Goal: Task Accomplishment & Management: Complete application form

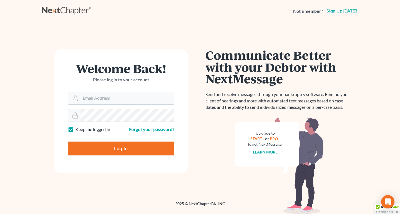
type input "[EMAIL_ADDRESS][DOMAIN_NAME]"
click at [120, 149] on input "Log In" at bounding box center [121, 149] width 107 height 14
type input "Thinking..."
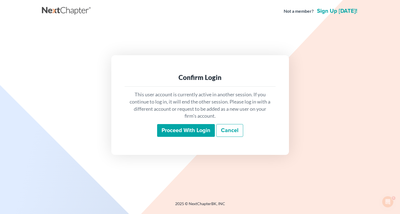
click at [196, 131] on input "Proceed with login" at bounding box center [186, 130] width 58 height 13
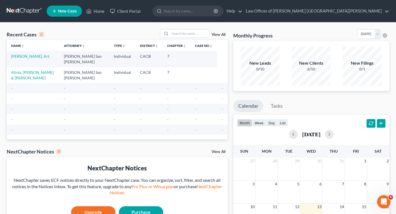
click at [61, 10] on span "New Case" at bounding box center [67, 11] width 19 height 4
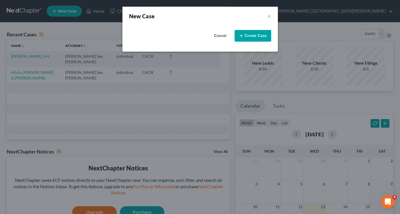
select select "7"
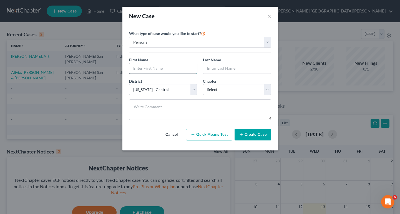
click at [153, 69] on input "text" at bounding box center [163, 68] width 68 height 11
click at [151, 66] on input "text" at bounding box center [163, 68] width 68 height 11
type input "z"
type input "[PERSON_NAME]"
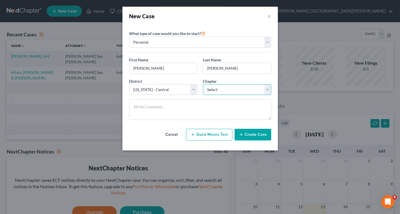
click at [227, 88] on select "Select 7 11 12 13" at bounding box center [237, 89] width 68 height 11
select select "0"
click at [203, 84] on select "Select 7 11 12 13" at bounding box center [237, 89] width 68 height 11
click at [244, 134] on button "Create Case" at bounding box center [253, 135] width 37 height 12
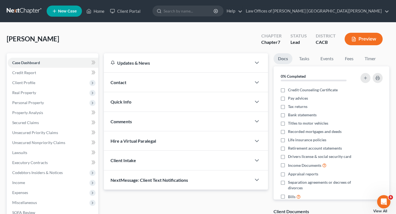
click at [131, 81] on div "Contact" at bounding box center [178, 82] width 148 height 19
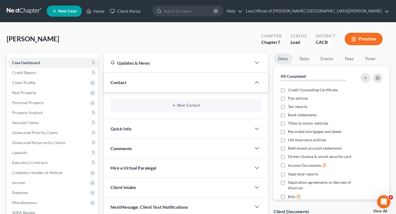
click at [128, 130] on span "Quick Info" at bounding box center [120, 128] width 21 height 5
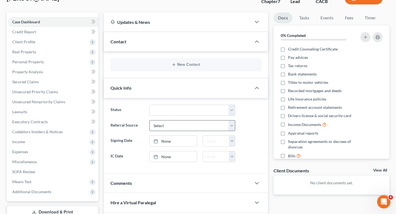
scroll to position [56, 0]
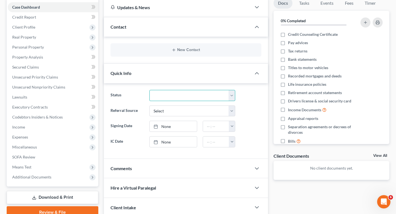
click at [186, 98] on select "Discharged Dismissed Filed In Progress Lead Lost Lead Ready to File To Review" at bounding box center [192, 95] width 86 height 11
select select "3"
click at [149, 90] on select "Discharged Dismissed Filed In Progress Lead Lost Lead Ready to File To Review" at bounding box center [192, 95] width 86 height 11
click at [177, 112] on select "Select Word Of Mouth Previous Clients Direct Mail Website Google Search Modern …" at bounding box center [192, 110] width 86 height 11
click at [132, 131] on label "Signing Date" at bounding box center [127, 126] width 39 height 11
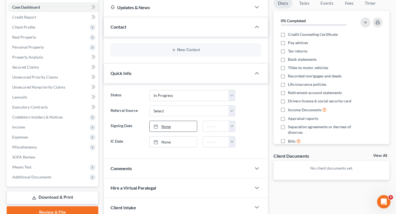
type input "[DATE]"
click at [166, 127] on link "None" at bounding box center [173, 126] width 47 height 11
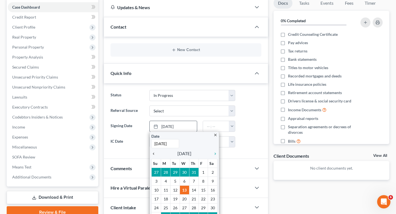
click at [154, 153] on icon "chevron_left" at bounding box center [154, 154] width 7 height 4
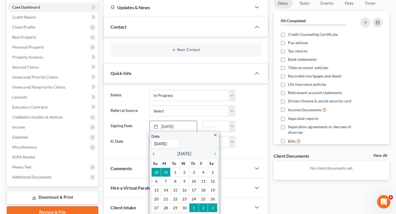
click at [154, 153] on icon "chevron_left" at bounding box center [154, 154] width 7 height 4
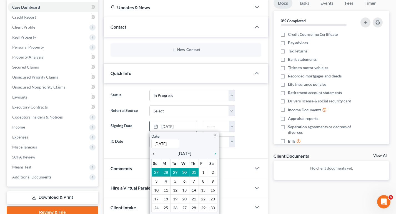
click at [154, 153] on icon "chevron_left" at bounding box center [154, 154] width 7 height 4
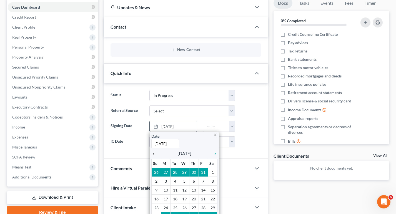
click at [154, 153] on icon "chevron_left" at bounding box center [154, 154] width 7 height 4
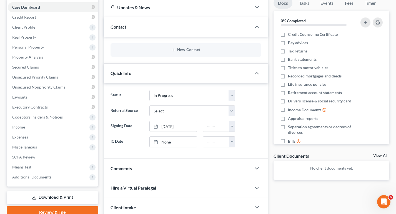
scroll to position [99, 0]
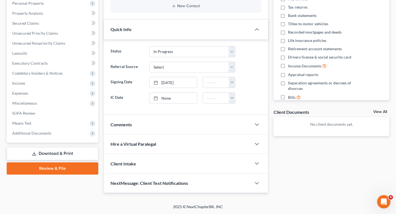
click at [159, 164] on div "Client Intake" at bounding box center [178, 163] width 148 height 19
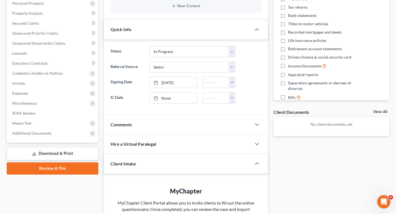
scroll to position [127, 0]
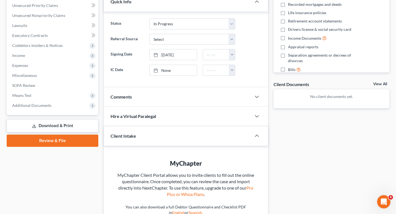
click at [159, 142] on div "Client Intake" at bounding box center [174, 135] width 140 height 19
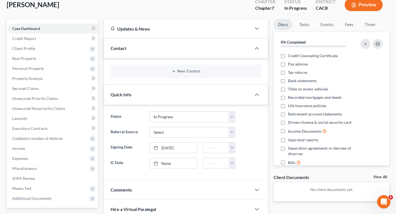
scroll to position [0, 0]
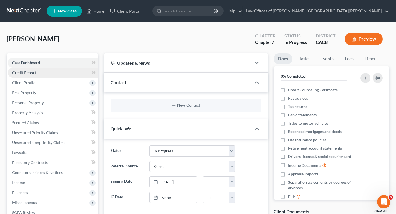
click at [25, 72] on span "Credit Report" at bounding box center [24, 72] width 24 height 5
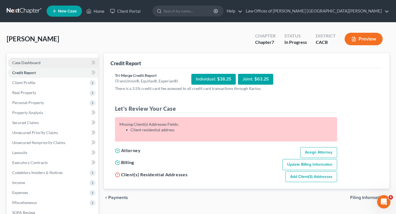
click at [32, 62] on span "Case Dashboard" at bounding box center [26, 62] width 28 height 5
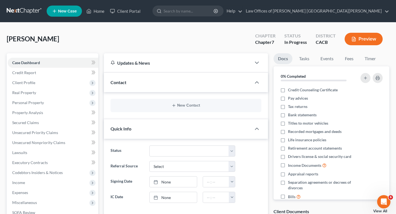
click at [161, 87] on div "Contact" at bounding box center [178, 82] width 148 height 19
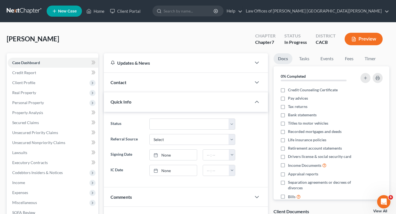
click at [163, 77] on div "Contact" at bounding box center [178, 82] width 148 height 19
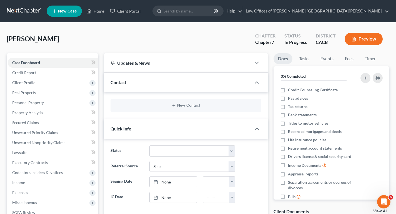
click at [172, 66] on div "Updates & News" at bounding box center [177, 63] width 134 height 6
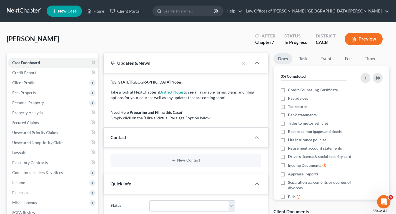
click at [142, 142] on div "Contact" at bounding box center [178, 137] width 148 height 19
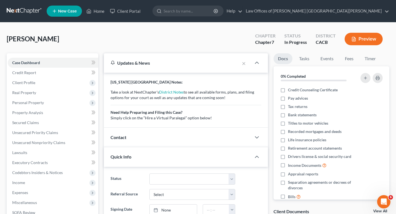
click at [152, 160] on div "Quick Info" at bounding box center [178, 156] width 148 height 19
click at [157, 139] on div "Contact" at bounding box center [178, 137] width 148 height 19
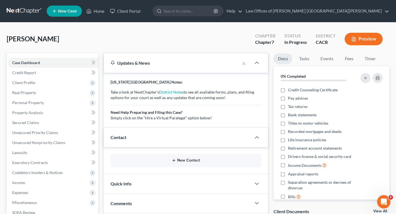
click at [183, 163] on button "New Contact" at bounding box center [186, 160] width 142 height 4
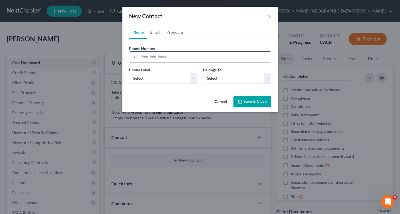
click at [152, 56] on input "tel" at bounding box center [205, 57] width 131 height 11
type input "626533181"
click at [174, 79] on select "Select Mobile Home Work Other" at bounding box center [163, 78] width 68 height 11
select select "0"
click at [129, 73] on select "Select Mobile Home Work Other" at bounding box center [163, 78] width 68 height 11
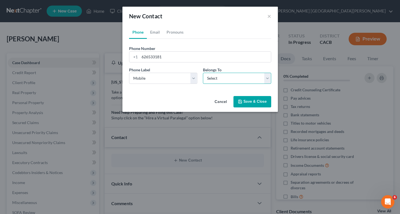
click at [212, 77] on select "Select Client Other" at bounding box center [237, 78] width 68 height 11
select select "0"
click at [203, 73] on select "Select Client Other" at bounding box center [237, 78] width 68 height 11
click at [259, 101] on button "Save & Close" at bounding box center [252, 102] width 38 height 12
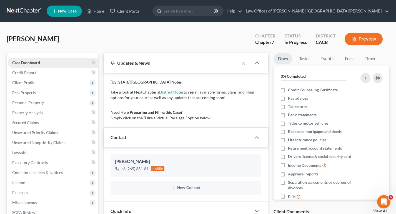
click at [24, 59] on link "Case Dashboard" at bounding box center [53, 63] width 90 height 10
click at [17, 65] on link "Case Dashboard" at bounding box center [53, 63] width 90 height 10
click at [27, 63] on span "Case Dashboard" at bounding box center [26, 62] width 28 height 5
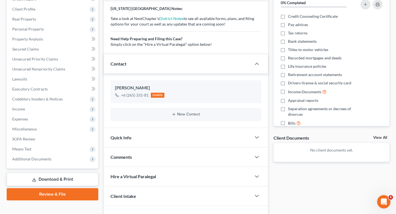
scroll to position [83, 0]
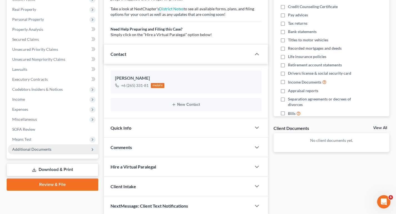
click at [35, 150] on span "Additional Documents" at bounding box center [31, 149] width 39 height 5
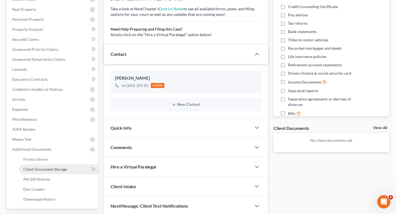
click at [68, 170] on link "Client Document Storage" at bounding box center [58, 169] width 79 height 10
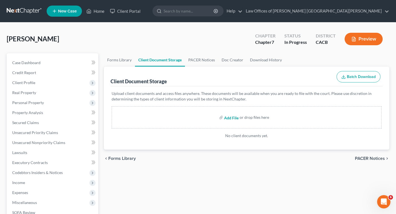
click at [232, 119] on input "file" at bounding box center [230, 117] width 13 height 10
type input "C:\fakepath\CA DL_Sam [PERSON_NAME].jpg"
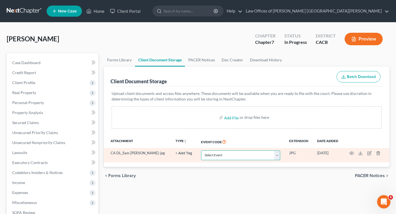
click at [222, 158] on select "Select Event Amended Chapter 11 Plan Amended Chapter 11 Small Business Plan Ame…" at bounding box center [240, 155] width 79 height 10
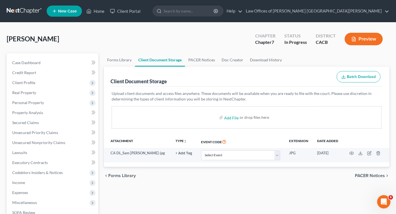
click at [144, 117] on div "Add File or drop files here" at bounding box center [247, 117] width 270 height 22
click at [19, 82] on span "Client Profile" at bounding box center [23, 82] width 23 height 5
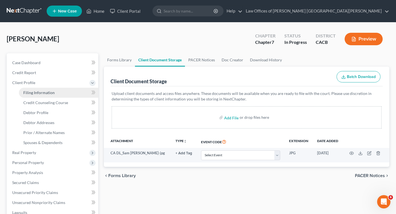
click at [46, 93] on span "Filing Information" at bounding box center [38, 92] width 31 height 5
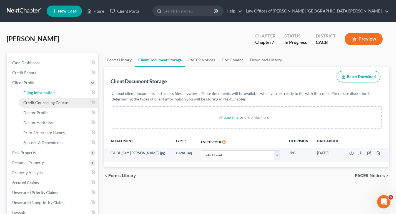
select select "1"
select select "0"
select select "7"
select select "4"
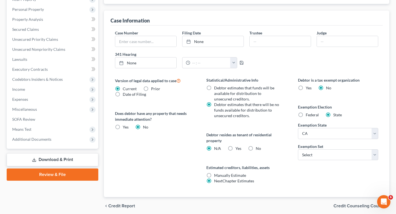
scroll to position [167, 0]
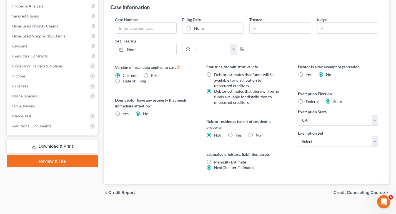
click at [235, 135] on label "Yes Yes" at bounding box center [238, 135] width 6 height 6
click at [238, 135] on input "Yes Yes" at bounding box center [240, 134] width 4 height 4
radio input "true"
radio input "false"
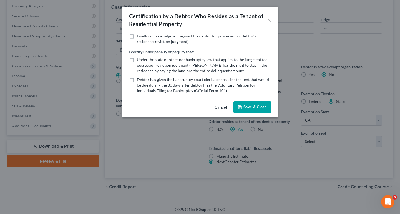
click at [257, 107] on button "Save & Close" at bounding box center [252, 107] width 38 height 12
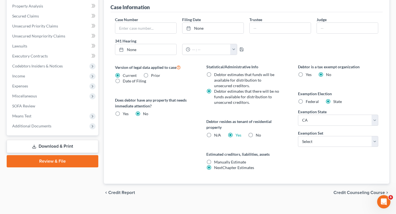
scroll to position [175, 0]
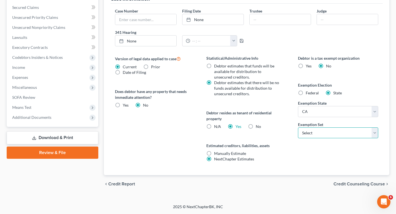
click at [344, 135] on select "Select 703 704" at bounding box center [338, 132] width 81 height 11
select select "0"
click at [298, 127] on select "Select 703 704" at bounding box center [338, 132] width 81 height 11
click at [355, 184] on span "Credit Counseling Course" at bounding box center [358, 184] width 51 height 4
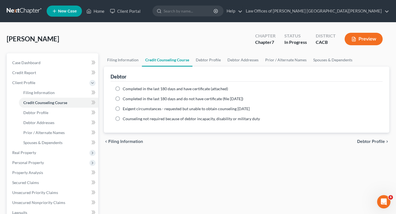
click at [123, 91] on label "Completed in the last 180 days and have certificate (attached)" at bounding box center [175, 89] width 105 height 6
click at [125, 90] on input "Completed in the last 180 days and have certificate (attached)" at bounding box center [127, 88] width 4 height 4
radio input "true"
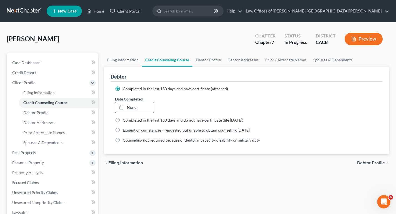
type input "[DATE]"
click at [131, 107] on link "None" at bounding box center [134, 107] width 39 height 11
click at [366, 165] on span "Debtor Profile" at bounding box center [371, 163] width 28 height 4
select select "0"
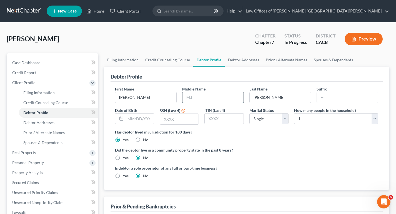
click at [215, 99] on input "text" at bounding box center [212, 97] width 61 height 11
type input "A"
click at [137, 121] on input "text" at bounding box center [139, 119] width 28 height 11
click at [142, 119] on input "text" at bounding box center [139, 119] width 28 height 11
type input "[DATE]"
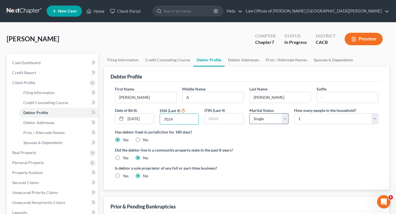
type input "7014"
click at [261, 119] on select "Select Single Married Separated Divorced Widowed" at bounding box center [268, 118] width 39 height 11
select select "1"
click at [249, 113] on select "Select Single Married Separated Divorced Widowed" at bounding box center [268, 118] width 39 height 11
click at [335, 121] on select "Select 1 2 3 4 5 6 7 8 9 10 11 12 13 14 15 16 17 18 19 20" at bounding box center [336, 118] width 84 height 11
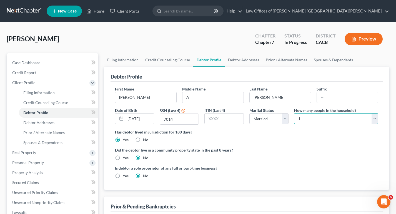
select select "1"
click at [294, 113] on select "Select 1 2 3 4 5 6 7 8 9 10 11 12 13 14 15 16 17 18 19 20" at bounding box center [336, 118] width 84 height 11
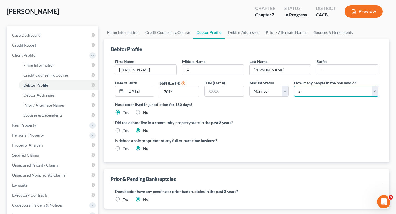
scroll to position [28, 0]
click at [123, 128] on label "Yes" at bounding box center [126, 130] width 6 height 6
click at [125, 128] on input "Yes" at bounding box center [127, 129] width 4 height 4
radio input "true"
radio input "false"
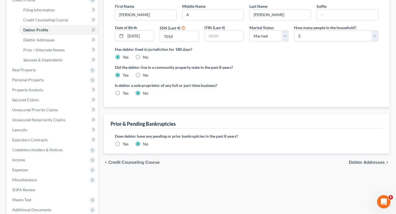
scroll to position [83, 0]
click at [366, 161] on span "Debtor Addresses" at bounding box center [367, 162] width 36 height 4
select select "0"
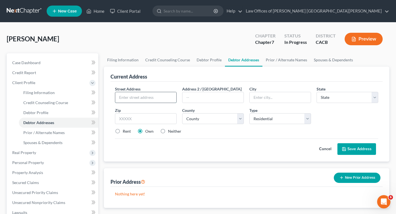
click at [127, 98] on input "text" at bounding box center [145, 97] width 61 height 11
type input "3011"
type input "[GEOGRAPHIC_DATA]"
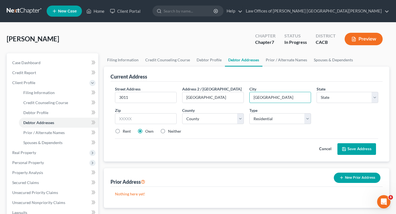
type input "[GEOGRAPHIC_DATA]"
select select "4"
type input "91761"
click at [218, 120] on select "County [GEOGRAPHIC_DATA] [GEOGRAPHIC_DATA] [GEOGRAPHIC_DATA] [GEOGRAPHIC_DATA] …" at bounding box center [213, 118] width 62 height 11
select select "35"
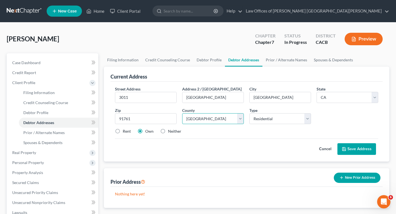
click at [182, 113] on select "County [GEOGRAPHIC_DATA] [GEOGRAPHIC_DATA] [GEOGRAPHIC_DATA] [GEOGRAPHIC_DATA] …" at bounding box center [213, 118] width 62 height 11
click at [123, 131] on label "Rent" at bounding box center [127, 132] width 8 height 6
click at [123, 132] on label "Rent" at bounding box center [127, 132] width 8 height 6
click at [125, 132] on input "Rent" at bounding box center [127, 131] width 4 height 4
radio input "true"
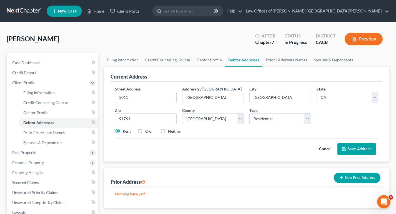
click at [363, 148] on button "Save Address" at bounding box center [356, 149] width 39 height 12
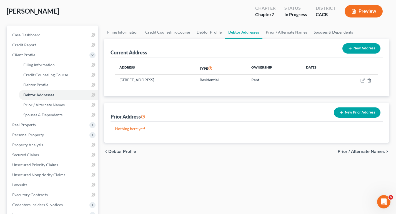
click at [366, 153] on span "Prior / Alternate Names" at bounding box center [361, 151] width 47 height 4
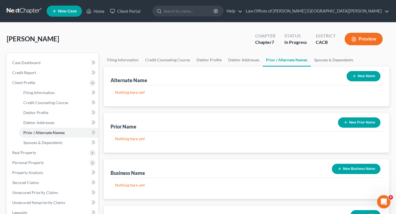
drag, startPoint x: 360, startPoint y: 77, endPoint x: 178, endPoint y: 83, distance: 182.2
click at [359, 77] on button "New Name" at bounding box center [363, 76] width 34 height 10
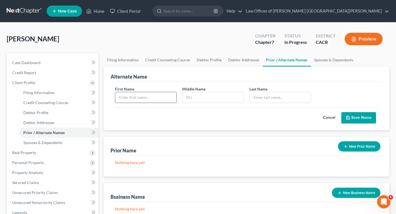
click at [148, 97] on input "text" at bounding box center [145, 97] width 61 height 11
type input "[PERSON_NAME]"
type input "Ambion"
type input "[PERSON_NAME]"
click at [362, 119] on button "Save Name" at bounding box center [358, 118] width 35 height 12
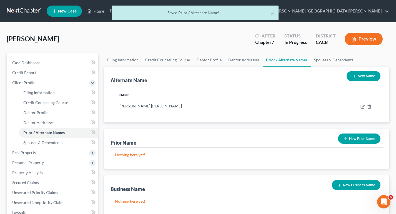
click at [363, 77] on button "New Name" at bounding box center [363, 76] width 34 height 10
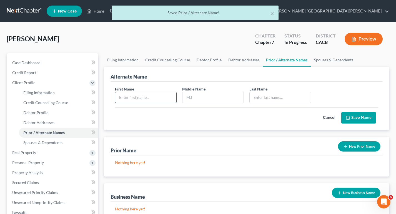
click at [144, 100] on input "text" at bounding box center [145, 97] width 61 height 11
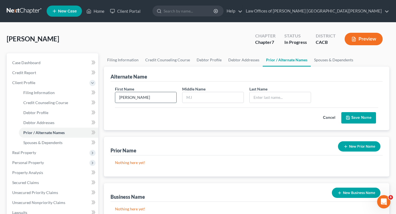
type input "[PERSON_NAME]"
click at [361, 122] on button "Save Name" at bounding box center [358, 118] width 35 height 12
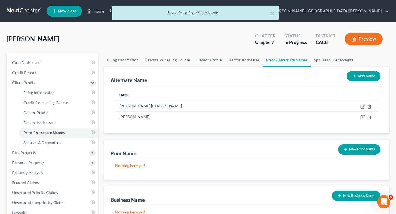
drag, startPoint x: 359, startPoint y: 76, endPoint x: 356, endPoint y: 78, distance: 3.9
click at [359, 76] on button "New Name" at bounding box center [363, 76] width 34 height 10
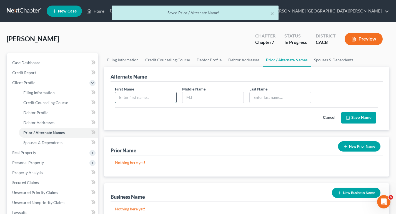
click at [161, 99] on input "text" at bounding box center [145, 97] width 61 height 11
type input "[PERSON_NAME]"
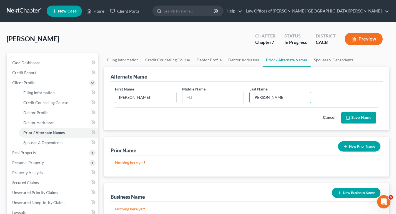
type input "[PERSON_NAME]"
click at [359, 114] on button "Save Name" at bounding box center [358, 118] width 35 height 12
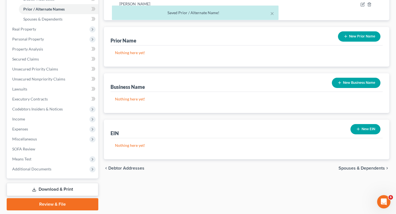
scroll to position [139, 0]
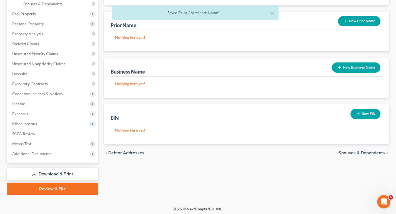
click at [369, 152] on span "Spouses & Dependents" at bounding box center [361, 153] width 46 height 4
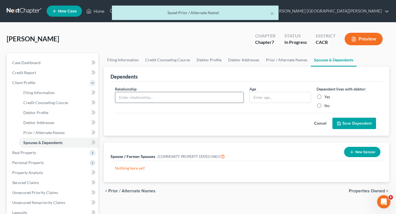
click at [166, 99] on input "text" at bounding box center [179, 97] width 128 height 11
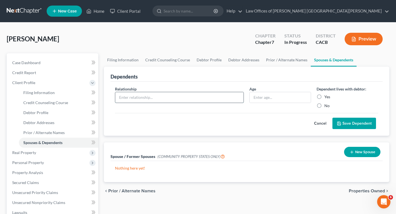
click at [166, 99] on input "text" at bounding box center [179, 97] width 128 height 11
click at [324, 96] on label "Yes" at bounding box center [327, 97] width 6 height 6
click at [326, 96] on input "Yes" at bounding box center [328, 96] width 4 height 4
radio input "true"
click at [147, 97] on input "text" at bounding box center [179, 97] width 128 height 11
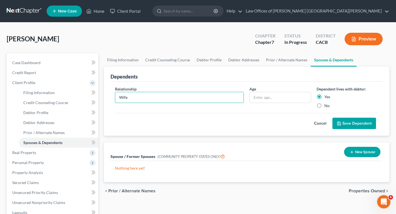
type input "Wife"
click at [347, 126] on button "Save Dependent" at bounding box center [354, 124] width 44 height 12
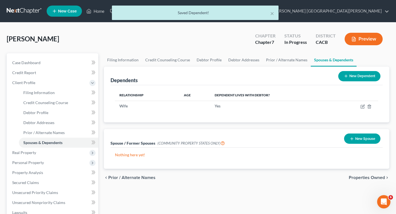
click at [352, 74] on button "New Dependent" at bounding box center [359, 76] width 42 height 10
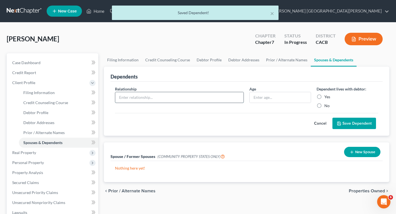
drag, startPoint x: 141, startPoint y: 98, endPoint x: 144, endPoint y: 94, distance: 4.3
click at [141, 98] on input "text" at bounding box center [179, 97] width 128 height 11
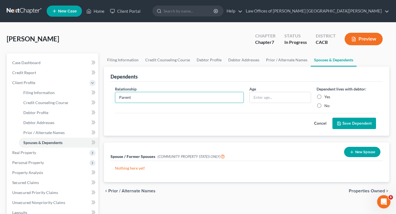
type input "Parent"
click at [324, 96] on label "Yes" at bounding box center [327, 97] width 6 height 6
click at [326, 96] on input "Yes" at bounding box center [328, 96] width 4 height 4
radio input "true"
drag, startPoint x: 362, startPoint y: 123, endPoint x: 386, endPoint y: 117, distance: 25.1
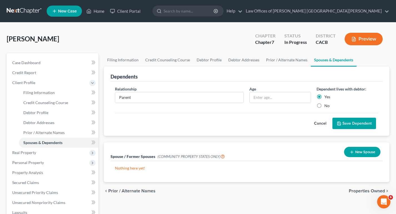
click at [361, 123] on button "Save Dependent" at bounding box center [354, 124] width 44 height 12
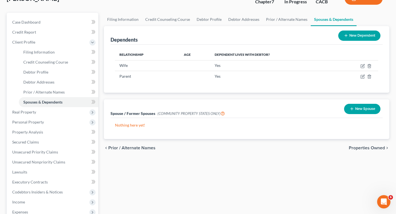
scroll to position [28, 0]
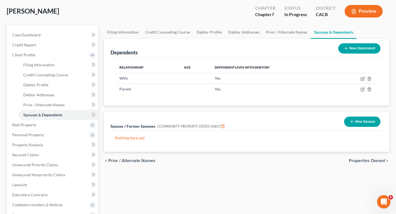
click at [362, 125] on button "New Spouse" at bounding box center [362, 122] width 36 height 10
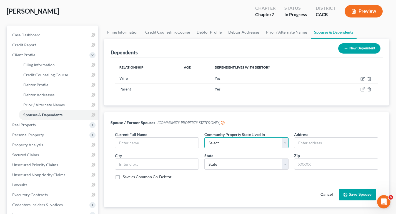
click at [250, 144] on select "Select AZ CA GU ID LA NV NM PR [GEOGRAPHIC_DATA] [GEOGRAPHIC_DATA] [GEOGRAPHIC_…" at bounding box center [246, 142] width 84 height 11
select select "1"
click at [204, 137] on select "Select AZ CA GU ID LA NV NM PR [GEOGRAPHIC_DATA] [GEOGRAPHIC_DATA] [GEOGRAPHIC_…" at bounding box center [246, 142] width 84 height 11
click at [302, 144] on input "text" at bounding box center [336, 143] width 84 height 11
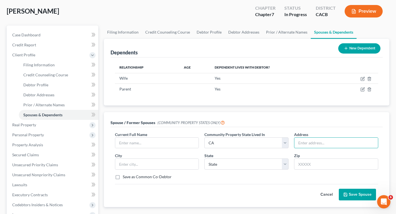
drag, startPoint x: 305, startPoint y: 145, endPoint x: 315, endPoint y: 117, distance: 29.2
click at [305, 145] on input "text" at bounding box center [336, 143] width 84 height 11
type input "[STREET_ADDRESS]"
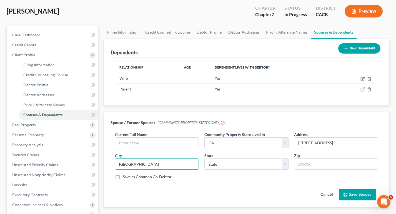
type input "[GEOGRAPHIC_DATA]"
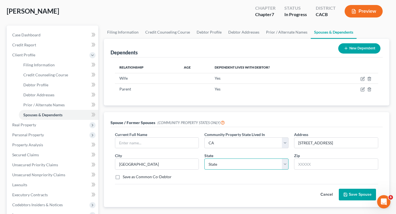
select select "4"
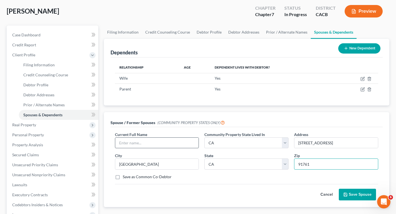
type input "91761"
click at [136, 144] on input "text" at bounding box center [157, 143] width 84 height 11
click at [155, 142] on input "text" at bounding box center [157, 143] width 84 height 11
type input "[PERSON_NAME]"
click at [350, 195] on button "Save Spouse" at bounding box center [357, 195] width 37 height 12
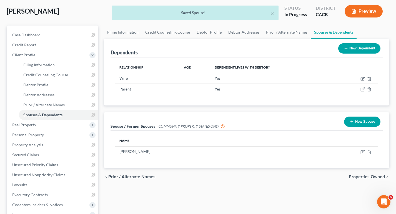
click at [380, 177] on span "Properties Owned" at bounding box center [367, 177] width 36 height 4
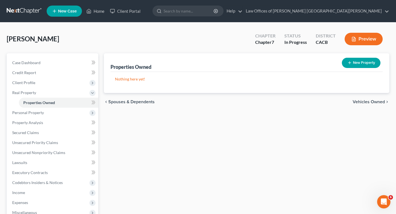
click at [122, 105] on div "chevron_left Spouses & Dependents Vehicles Owned chevron_right" at bounding box center [247, 102] width 286 height 18
click at [124, 103] on span "Spouses & Dependents" at bounding box center [131, 102] width 46 height 4
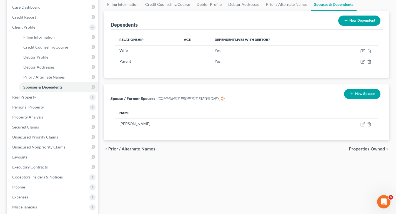
click at [120, 149] on span "Prior / Alternate Names" at bounding box center [131, 149] width 47 height 4
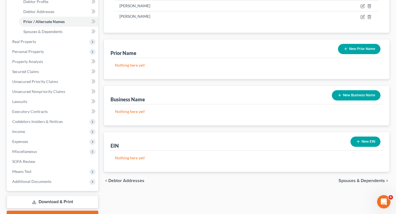
click at [123, 181] on span "Debtor Addresses" at bounding box center [126, 180] width 36 height 4
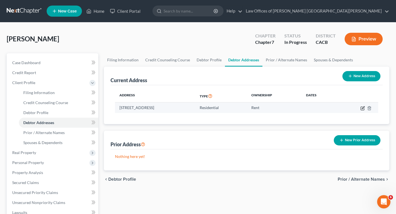
click at [364, 108] on icon "button" at bounding box center [362, 108] width 3 height 3
select select "4"
select select "35"
select select "0"
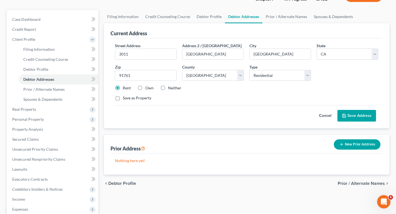
scroll to position [83, 0]
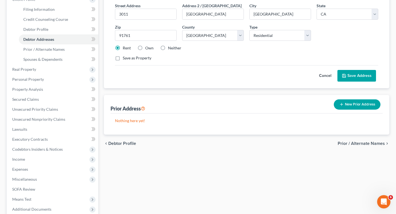
click at [368, 144] on span "Prior / Alternate Names" at bounding box center [361, 143] width 47 height 4
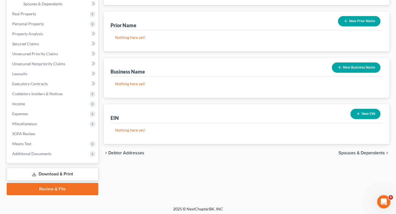
click at [366, 153] on span "Spouses & Dependents" at bounding box center [361, 153] width 46 height 4
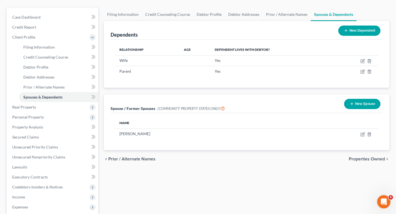
scroll to position [56, 0]
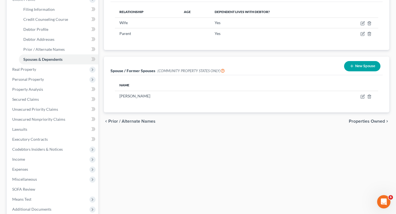
click at [364, 124] on span "Properties Owned" at bounding box center [367, 121] width 36 height 4
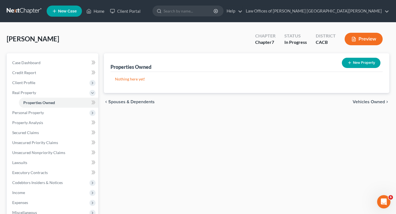
click at [352, 62] on button "New Property" at bounding box center [361, 63] width 39 height 10
select select "4"
select select "35"
select select "0"
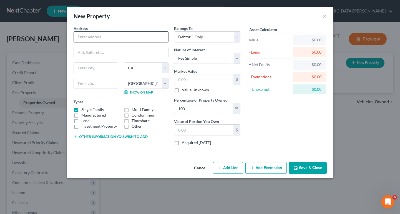
click at [104, 37] on input "text" at bounding box center [121, 37] width 94 height 11
click at [89, 41] on input "text" at bounding box center [121, 37] width 94 height 11
click at [83, 155] on div "Address * State [US_STATE][GEOGRAPHIC_DATA] [GEOGRAPHIC_DATA] [GEOGRAPHIC_DATA]…" at bounding box center [200, 93] width 266 height 134
click at [206, 165] on button "Cancel" at bounding box center [200, 168] width 21 height 11
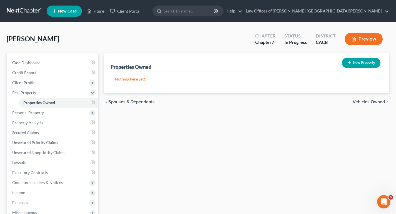
click at [364, 102] on span "Vehicles Owned" at bounding box center [369, 102] width 32 height 4
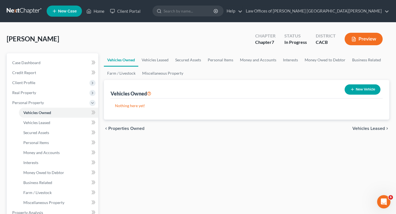
click at [359, 129] on span "Vehicles Leased" at bounding box center [368, 128] width 32 height 4
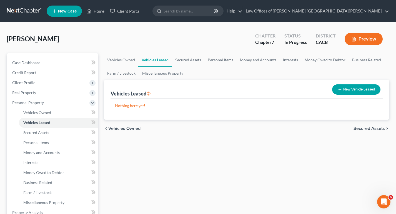
click at [359, 130] on span "Secured Assets" at bounding box center [368, 128] width 31 height 4
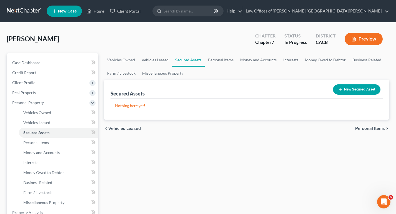
click at [359, 130] on span "Personal Items" at bounding box center [370, 128] width 30 height 4
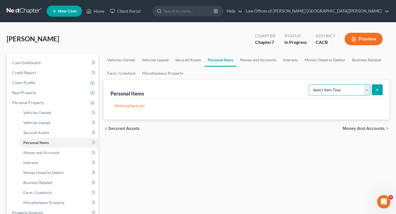
click at [343, 88] on select "Select Item Type Clothing Collectibles Of Value Electronics Firearms Household …" at bounding box center [340, 89] width 62 height 11
select select "clothing"
click at [309, 84] on select "Select Item Type Clothing Collectibles Of Value Electronics Firearms Household …" at bounding box center [340, 89] width 62 height 11
click at [376, 90] on line "submit" at bounding box center [377, 90] width 2 height 0
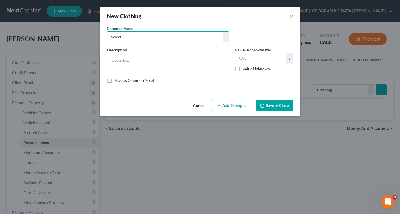
click at [144, 36] on select "Select Assortment of used women's clothing (jackets, pants, t-shirts & polo shi…" at bounding box center [168, 36] width 122 height 11
select select "1"
click at [107, 31] on select "Select Assortment of used women's clothing (jackets, pants, t-shirts & polo shi…" at bounding box center [168, 36] width 122 height 11
type textarea "Assortment of used women's clothing (jackets, pants, t-shirts & polo shirts)"
type input "1,200.00"
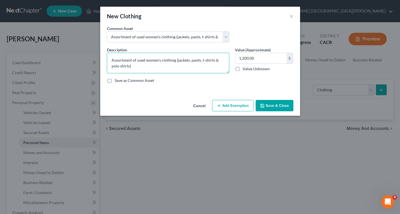
click at [145, 61] on textarea "Assortment of used women's clothing (jackets, pants, t-shirts & polo shirts)" at bounding box center [168, 63] width 122 height 21
type textarea "Assortment of used men's and women's clothing (jackets, pants, t-shirts & polo …"
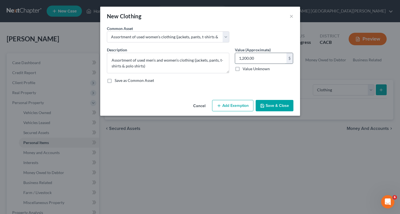
click at [242, 59] on input "1,200.00" at bounding box center [260, 58] width 51 height 11
drag, startPoint x: 244, startPoint y: 59, endPoint x: 233, endPoint y: 57, distance: 10.6
click at [233, 59] on div "Value (Approximate) 1,200.00 $ Value Unknown Balance Undetermined 1,200.00 $ Va…" at bounding box center [264, 60] width 64 height 26
type input "500"
click at [230, 104] on button "Add Exemption" at bounding box center [232, 106] width 41 height 12
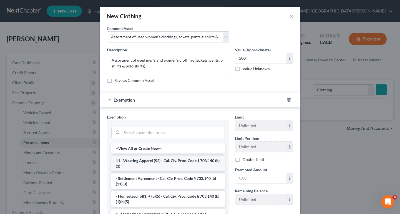
click at [162, 162] on li "11 - Wearing Apparel (S2) - Cal. Civ. Proc. Code § 703.140 (b)(3)" at bounding box center [168, 164] width 114 height 16
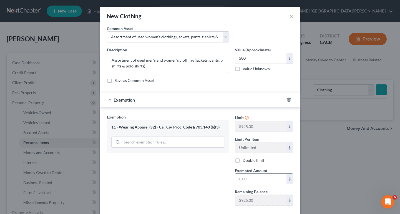
click at [252, 177] on input "text" at bounding box center [260, 179] width 51 height 11
type input "9"
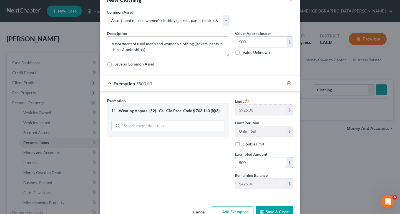
scroll to position [31, 0]
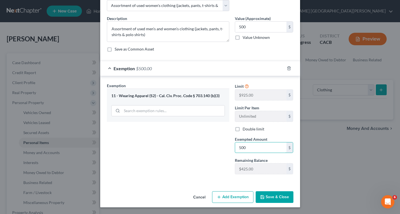
type input "500"
click at [235, 183] on div "Exemption Set must be selected for CA. Exemption * 11 - Wearing Apparel (S2) - …" at bounding box center [200, 129] width 200 height 107
click at [283, 198] on button "Save & Close" at bounding box center [275, 197] width 38 height 12
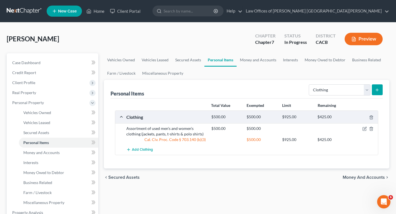
click at [375, 89] on icon "submit" at bounding box center [377, 90] width 4 height 4
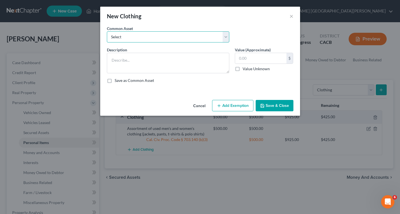
click at [133, 39] on select "Select Assortment of used women's clothing (jackets, pants, t-shirts & polo shi…" at bounding box center [168, 36] width 122 height 11
click at [200, 105] on button "Cancel" at bounding box center [199, 105] width 21 height 11
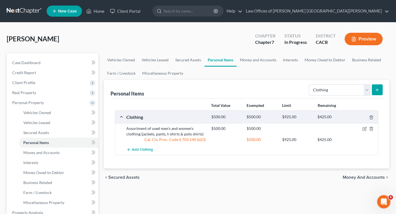
click at [353, 178] on span "Money and Accounts" at bounding box center [364, 177] width 42 height 4
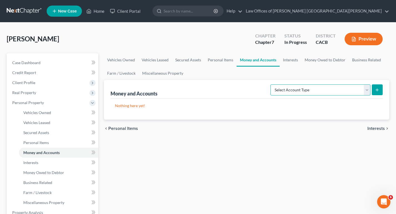
click at [329, 95] on select "Select Account Type Brokerage Cash on Hand Certificates of Deposit Checking Acc…" at bounding box center [320, 89] width 100 height 11
select select "cash_on_hand"
click at [271, 84] on select "Select Account Type Brokerage Cash on Hand Certificates of Deposit Checking Acc…" at bounding box center [320, 89] width 100 height 11
click at [376, 90] on icon "submit" at bounding box center [377, 90] width 4 height 4
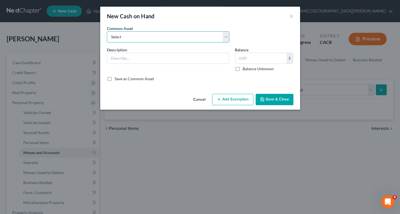
click at [140, 39] on select "Select Cash for emergency" at bounding box center [168, 36] width 122 height 11
select select "0"
click at [107, 31] on select "Select Cash for emergency" at bounding box center [168, 36] width 122 height 11
type input "Cash for emergency"
type input "100.00"
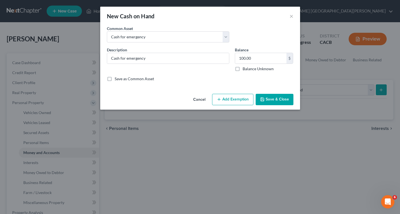
click at [240, 100] on button "Add Exemption" at bounding box center [232, 100] width 41 height 12
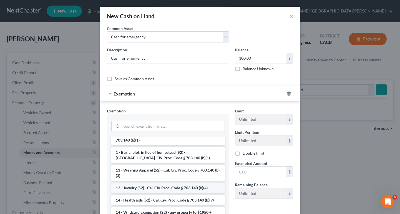
scroll to position [83, 0]
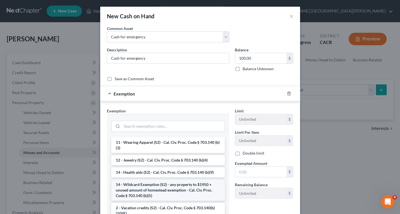
click at [157, 192] on li "14 - Wildcard Exemption (S2) - any property to $1950 + unused amount of homeste…" at bounding box center [168, 190] width 114 height 21
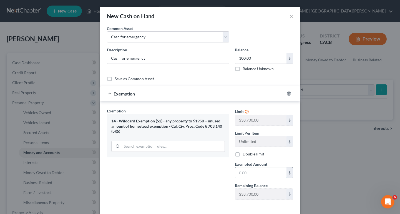
click at [250, 173] on input "text" at bounding box center [260, 172] width 51 height 11
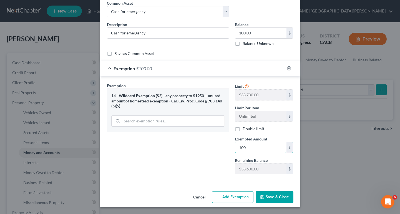
type input "100"
click at [285, 197] on button "Save & Close" at bounding box center [275, 197] width 38 height 12
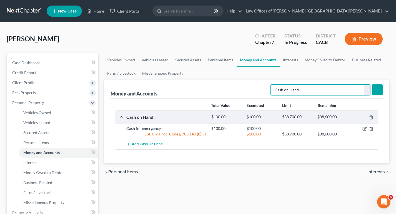
click at [364, 93] on select "Select Account Type Brokerage Cash on Hand Certificates of Deposit Checking Acc…" at bounding box center [320, 89] width 100 height 11
click at [356, 185] on div "Vehicles Owned Vehicles Leased Secured Assets Personal Items Money and Accounts…" at bounding box center [246, 213] width 291 height 321
click at [378, 172] on span "Interests" at bounding box center [375, 172] width 17 height 4
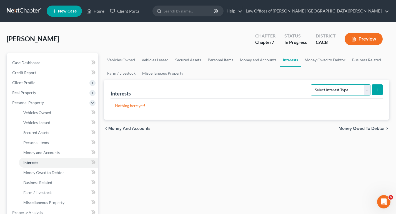
click at [314, 89] on select "Select Interest Type 401K Annuity Bond Education IRA Government Bond Government…" at bounding box center [341, 89] width 60 height 11
select select "term_life_insurance"
click at [311, 84] on select "Select Interest Type 401K Annuity Bond Education IRA Government Bond Government…" at bounding box center [341, 89] width 60 height 11
click at [377, 93] on button "submit" at bounding box center [377, 89] width 11 height 11
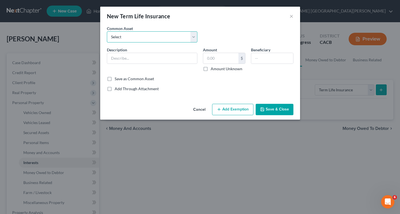
click at [127, 40] on select "Select AARP [US_STATE] Life Insurance Voya Insurance Orange Co AARP [US_STATE] …" at bounding box center [152, 36] width 90 height 11
click at [164, 34] on select "Select AARP [US_STATE] Life Insurance Voya Insurance Orange Co AARP [US_STATE] …" at bounding box center [152, 36] width 90 height 11
click at [128, 59] on input "text" at bounding box center [152, 58] width 90 height 11
type input "Primerica Term Life Insurance"
type input "3"
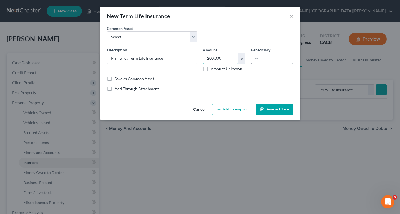
type input "200,000"
click at [267, 57] on input "text" at bounding box center [272, 58] width 42 height 11
click at [241, 113] on button "Add Exemption" at bounding box center [232, 110] width 41 height 12
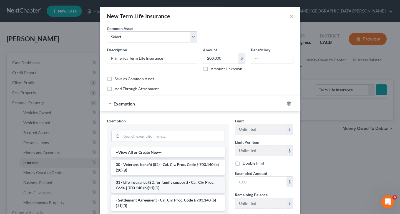
click at [181, 185] on li "31 - Life Insurance (S2, for family support) - Cal. Civ. Proc. Code § 703.140 (…" at bounding box center [168, 185] width 114 height 16
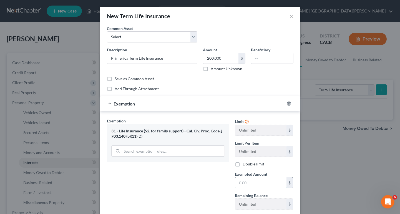
click at [252, 183] on input "text" at bounding box center [260, 182] width 51 height 11
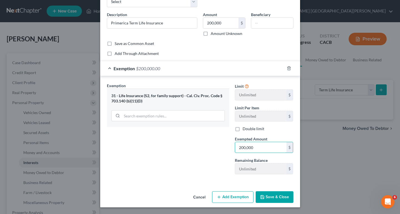
type input "200,000"
click at [276, 195] on button "Save & Close" at bounding box center [275, 197] width 38 height 12
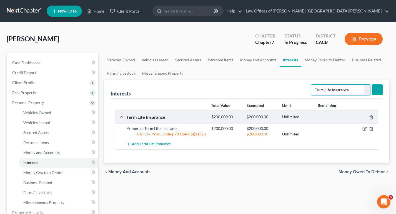
click at [364, 93] on select "Select Interest Type 401K Annuity Bond Education IRA Government Bond Government…" at bounding box center [341, 89] width 60 height 11
click at [370, 172] on span "Money Owed to Debtor" at bounding box center [361, 172] width 46 height 4
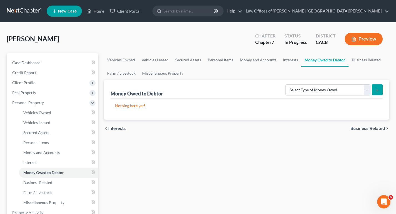
click at [374, 129] on span "Business Related" at bounding box center [367, 128] width 34 height 4
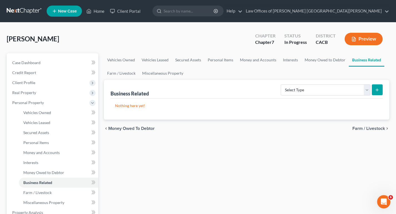
click at [374, 126] on span "Farm / Livestock" at bounding box center [368, 128] width 32 height 4
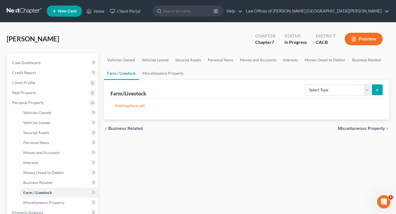
click at [370, 129] on span "Miscellaneous Property" at bounding box center [361, 128] width 47 height 4
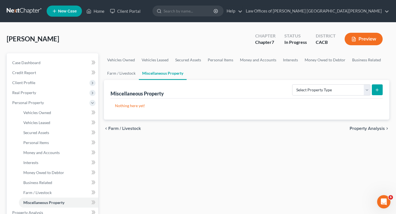
click at [118, 130] on span "Farm / Livestock" at bounding box center [124, 128] width 32 height 4
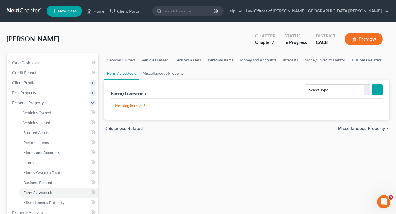
click at [374, 127] on span "Miscellaneous Property" at bounding box center [361, 128] width 47 height 4
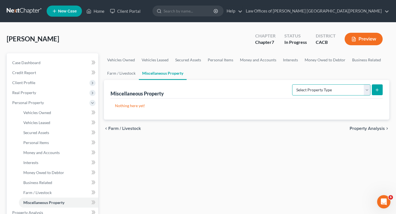
click at [330, 91] on select "Select Property Type Assigned for Creditor Benefit [DATE] Holding for Another N…" at bounding box center [331, 89] width 78 height 11
drag, startPoint x: 123, startPoint y: 62, endPoint x: 131, endPoint y: 62, distance: 7.8
click at [123, 62] on link "Vehicles Owned" at bounding box center [121, 59] width 34 height 13
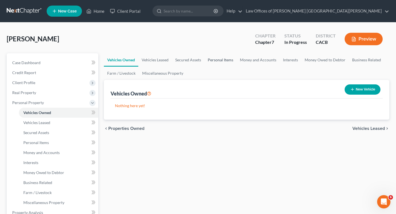
click at [226, 59] on link "Personal Items" at bounding box center [220, 59] width 32 height 13
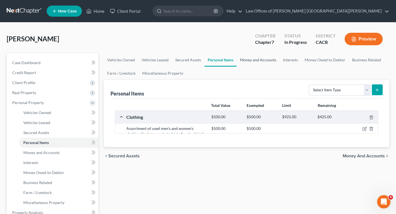
click at [251, 59] on link "Money and Accounts" at bounding box center [258, 59] width 43 height 13
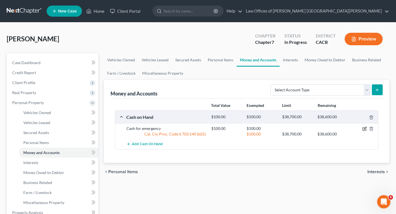
click at [363, 130] on icon "button" at bounding box center [364, 129] width 4 height 4
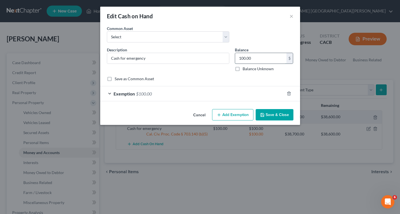
click at [238, 60] on input "100.00" at bounding box center [260, 58] width 51 height 11
click at [240, 59] on input "100.00" at bounding box center [260, 58] width 51 height 11
type input "500.00"
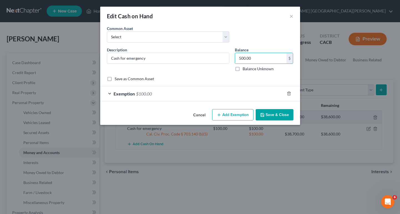
click at [204, 93] on div "Exemption $100.00" at bounding box center [192, 93] width 184 height 15
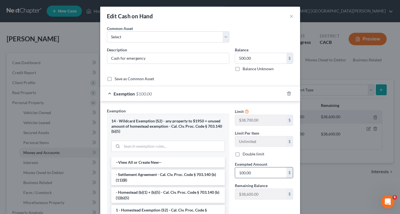
click at [238, 175] on input "100.00" at bounding box center [260, 172] width 51 height 11
click at [238, 172] on input "100.00" at bounding box center [260, 172] width 51 height 11
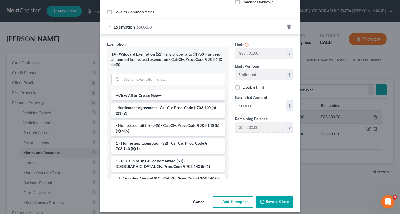
scroll to position [72, 0]
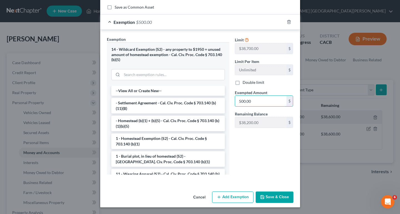
type input "500.00"
click at [270, 197] on button "Save & Close" at bounding box center [275, 198] width 38 height 12
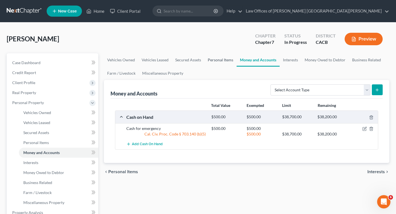
click at [222, 59] on link "Personal Items" at bounding box center [220, 59] width 32 height 13
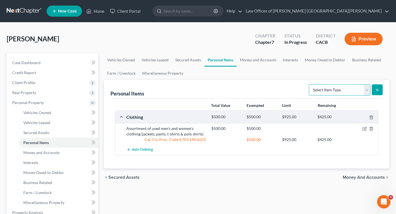
click at [331, 90] on select "Select Item Type Clothing Collectibles Of Value Electronics Firearms Household …" at bounding box center [340, 89] width 62 height 11
select select "electronics"
click at [309, 84] on select "Select Item Type Clothing Collectibles Of Value Electronics Firearms Household …" at bounding box center [340, 89] width 62 height 11
click at [376, 92] on button "submit" at bounding box center [377, 89] width 11 height 11
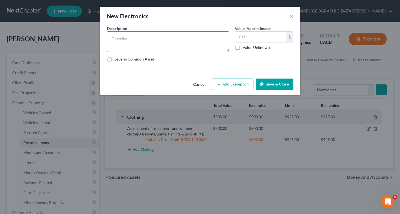
click at [159, 43] on textarea at bounding box center [168, 41] width 122 height 21
type textarea "T"
type textarea "television, desk computer, camera"
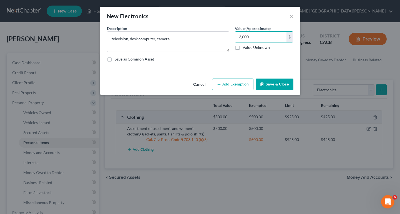
type input "3,000"
click at [242, 84] on button "Add Exemption" at bounding box center [232, 85] width 41 height 12
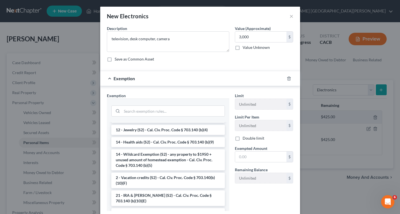
scroll to position [111, 0]
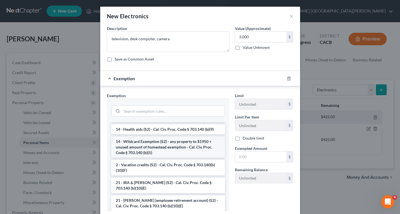
click at [151, 147] on li "14 - Wildcard Exemption (S2) - any property to $1950 + unused amount of homeste…" at bounding box center [168, 147] width 114 height 21
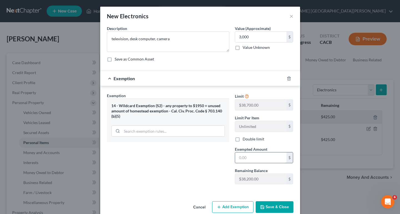
drag, startPoint x: 263, startPoint y: 153, endPoint x: 261, endPoint y: 157, distance: 4.3
click at [262, 155] on input "text" at bounding box center [260, 157] width 51 height 11
type input "3,000"
click at [277, 205] on button "Save & Close" at bounding box center [275, 207] width 38 height 12
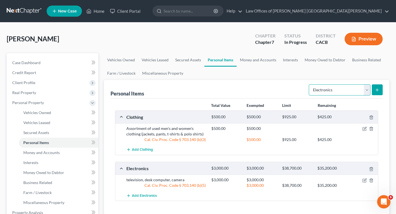
click at [363, 90] on select "Select Item Type Clothing Collectibles Of Value Electronics Firearms Household …" at bounding box center [340, 89] width 62 height 11
select select "jewelry"
click at [309, 84] on select "Select Item Type Clothing Collectibles Of Value Electronics Firearms Household …" at bounding box center [340, 89] width 62 height 11
click at [378, 91] on icon "submit" at bounding box center [377, 90] width 4 height 4
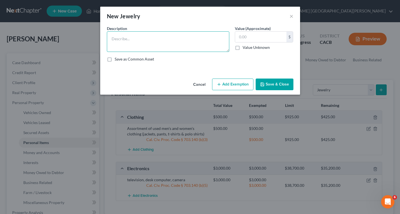
click at [139, 42] on textarea at bounding box center [168, 41] width 122 height 21
type textarea "ring and watch"
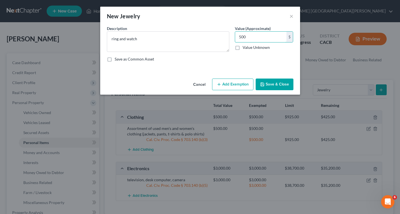
type input "500"
click at [223, 83] on button "Add Exemption" at bounding box center [232, 85] width 41 height 12
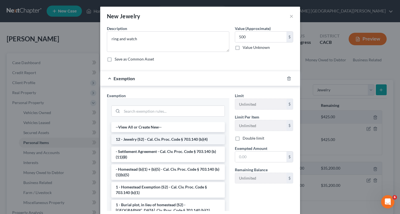
click at [156, 138] on li "12 - Jewelry (S2) - Cal. Civ. Proc. Code § 703.140 (b)(4)" at bounding box center [168, 139] width 114 height 10
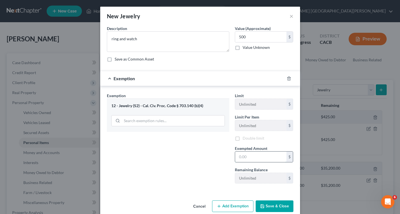
click at [258, 157] on input "text" at bounding box center [260, 157] width 51 height 11
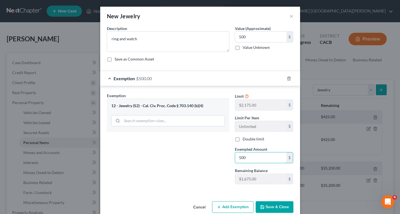
type input "500"
click at [272, 208] on button "Save & Close" at bounding box center [275, 207] width 38 height 12
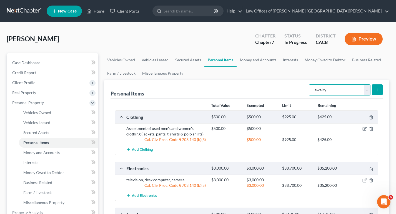
click at [331, 92] on select "Select Item Type Clothing Collectibles Of Value Electronics Firearms Household …" at bounding box center [340, 89] width 62 height 11
select select "household_goods"
click at [309, 84] on select "Select Item Type Clothing Collectibles Of Value Electronics Firearms Household …" at bounding box center [340, 89] width 62 height 11
click at [376, 91] on icon "submit" at bounding box center [377, 90] width 4 height 4
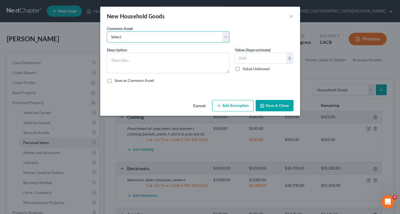
click at [139, 36] on select "Select Assortment of common household goods (dishes, utensils, dining set, livi…" at bounding box center [168, 36] width 122 height 11
select select "0"
click at [107, 31] on select "Select Assortment of common household goods (dishes, utensils, dining set, livi…" at bounding box center [168, 36] width 122 height 11
type textarea "Assortment of common household goods (dishes, utensils, dining set, living room…"
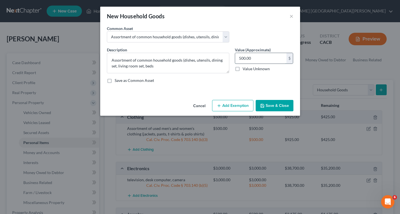
click at [240, 58] on input "500.00" at bounding box center [260, 58] width 51 height 11
click at [240, 60] on input "500.00" at bounding box center [260, 58] width 51 height 11
drag, startPoint x: 241, startPoint y: 59, endPoint x: 236, endPoint y: 59, distance: 4.7
click at [236, 59] on input "500.00" at bounding box center [260, 58] width 51 height 11
type input "250.00"
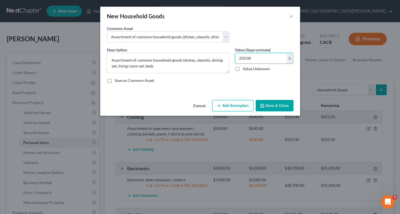
click at [244, 106] on button "Add Exemption" at bounding box center [232, 106] width 41 height 12
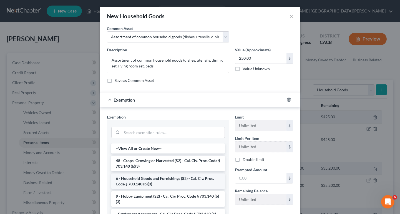
click at [159, 183] on li "6 - Household Goods and Furnishings (S2) - Cal. Civ. Proc. Code § 703.140 (b)(3)" at bounding box center [168, 181] width 114 height 16
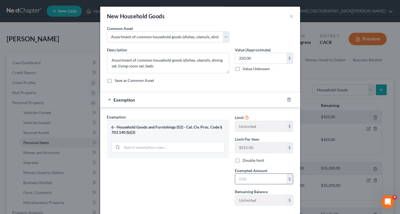
click at [246, 178] on input "text" at bounding box center [260, 179] width 51 height 11
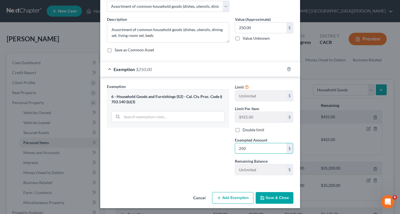
scroll to position [31, 0]
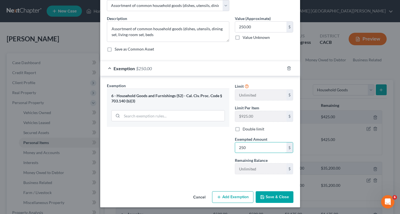
type input "250"
click at [272, 200] on button "Save & Close" at bounding box center [275, 197] width 38 height 12
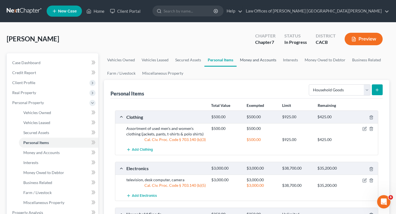
click at [266, 62] on link "Money and Accounts" at bounding box center [258, 59] width 43 height 13
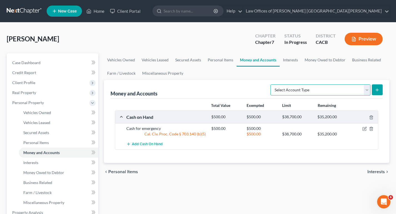
drag, startPoint x: 344, startPoint y: 91, endPoint x: 342, endPoint y: 92, distance: 2.9
click at [344, 91] on select "Select Account Type Brokerage Cash on Hand Certificates of Deposit Checking Acc…" at bounding box center [320, 89] width 100 height 11
select select "checking"
click at [271, 84] on select "Select Account Type Brokerage Cash on Hand Certificates of Deposit Checking Acc…" at bounding box center [320, 89] width 100 height 11
click at [378, 88] on icon "submit" at bounding box center [377, 90] width 4 height 4
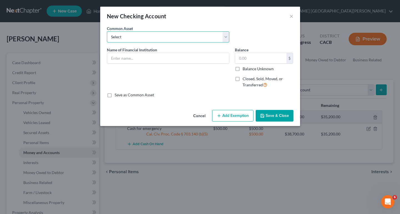
click at [157, 36] on select "Select U.S. Bank Bank of America" at bounding box center [168, 36] width 122 height 11
select select "0"
click at [107, 31] on select "Select U.S. Bank Bank of America" at bounding box center [168, 36] width 122 height 11
type input "U.S. Bank"
click at [241, 61] on input "2.00" at bounding box center [260, 58] width 51 height 11
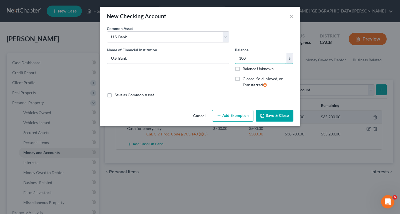
type input "100"
click at [248, 115] on button "Add Exemption" at bounding box center [232, 116] width 41 height 12
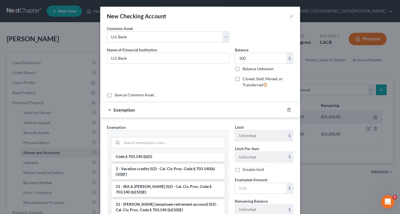
scroll to position [111, 0]
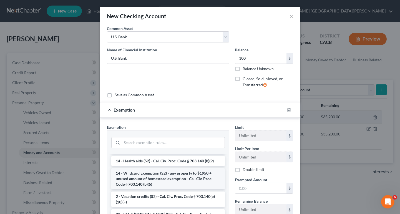
click at [159, 179] on li "14 - Wildcard Exemption (S2) - any property to $1950 + unused amount of homeste…" at bounding box center [168, 178] width 114 height 21
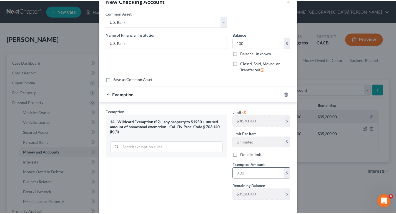
scroll to position [28, 0]
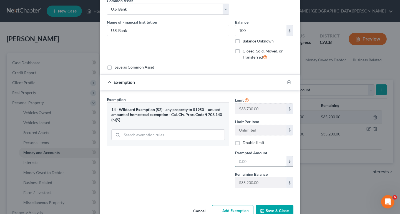
click at [240, 163] on input "text" at bounding box center [260, 161] width 51 height 11
type input "100"
click at [276, 206] on button "Save & Close" at bounding box center [275, 211] width 38 height 12
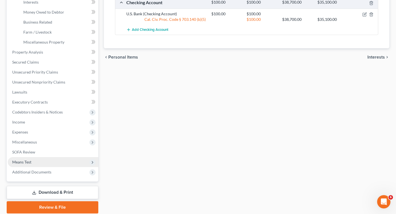
scroll to position [181, 0]
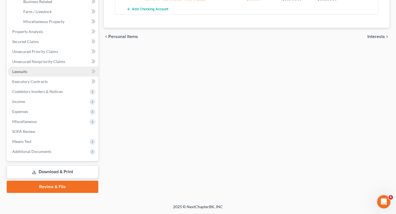
drag, startPoint x: 31, startPoint y: 72, endPoint x: 34, endPoint y: 72, distance: 3.1
click at [31, 72] on link "Lawsuits" at bounding box center [53, 72] width 90 height 10
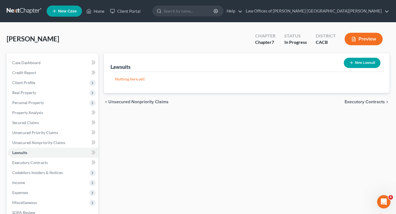
click at [364, 64] on button "New Lawsuit" at bounding box center [362, 63] width 37 height 10
select select "0"
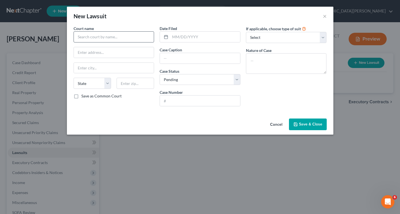
drag, startPoint x: 106, startPoint y: 31, endPoint x: 103, endPoint y: 37, distance: 6.3
click at [105, 33] on div "Court name *" at bounding box center [114, 34] width 81 height 17
click at [102, 37] on input "text" at bounding box center [114, 36] width 81 height 11
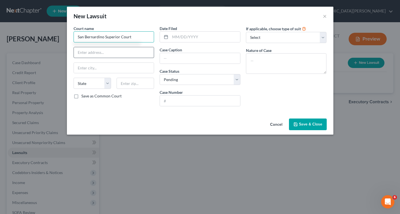
type input "San Bernardino Superior Court"
type input "[STREET_ADDRESS]"
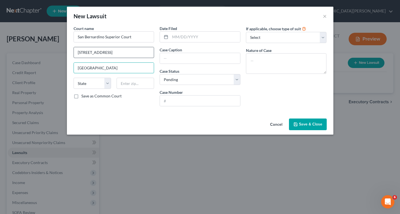
type input "[GEOGRAPHIC_DATA]"
select select "4"
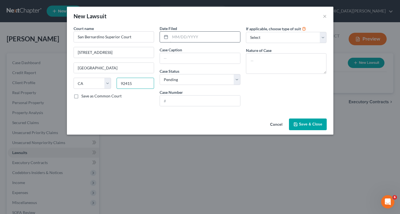
type input "92415"
click at [194, 33] on input "text" at bounding box center [205, 37] width 70 height 11
type input "[DATE]"
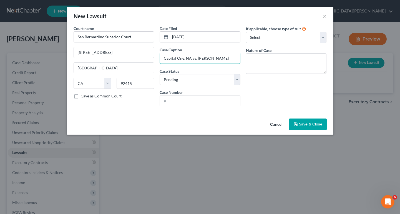
type input "Capital One, NA vs. [PERSON_NAME]"
click at [207, 103] on input "text" at bounding box center [200, 100] width 80 height 11
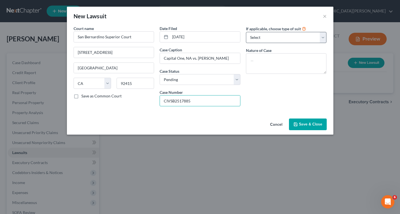
type input "CIVSB2517885"
click at [263, 39] on select "Select Repossession Garnishment Foreclosure Attached, Seized, Or Levied Other" at bounding box center [286, 37] width 81 height 11
select select "4"
click at [246, 32] on select "Select Repossession Garnishment Foreclosure Attached, Seized, Or Levied Other" at bounding box center [286, 37] width 81 height 11
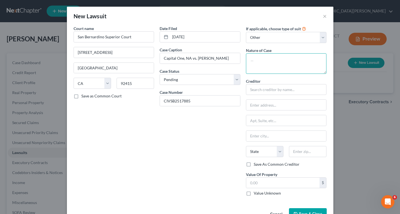
click at [272, 64] on textarea at bounding box center [286, 63] width 81 height 21
type textarea "C"
type textarea "collection of a sum of money"
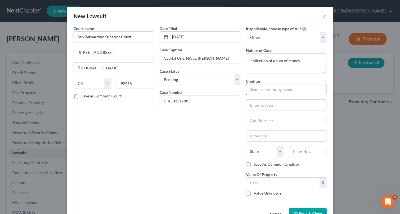
click at [279, 91] on input "text" at bounding box center [286, 89] width 81 height 11
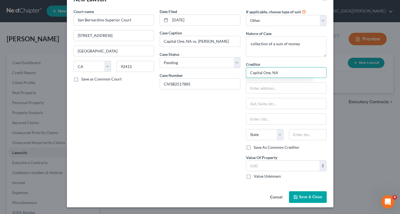
type input "Capital One, NA"
click at [306, 196] on span "Save & Close" at bounding box center [310, 197] width 23 height 5
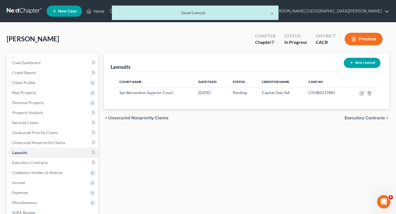
click at [272, 147] on div "Lawsuits New Lawsuit Court Name Date Filed Status Creditor Name Case No San Ber…" at bounding box center [246, 163] width 291 height 221
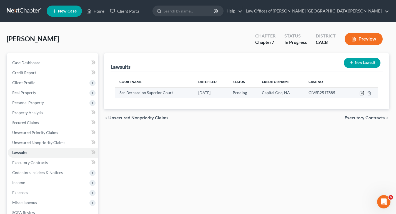
click at [361, 93] on icon "button" at bounding box center [361, 93] width 4 height 4
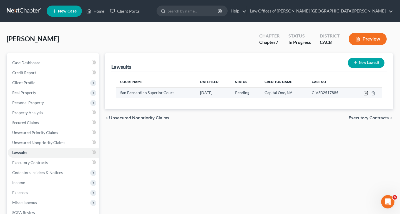
select select "4"
select select "0"
select select "4"
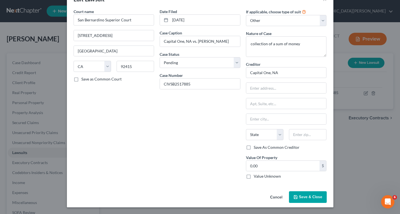
click at [273, 196] on button "Cancel" at bounding box center [276, 197] width 21 height 11
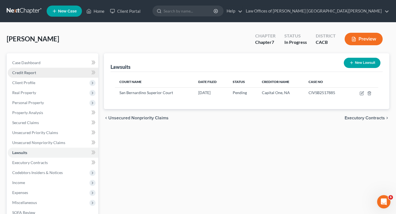
click at [24, 72] on span "Credit Report" at bounding box center [24, 72] width 24 height 5
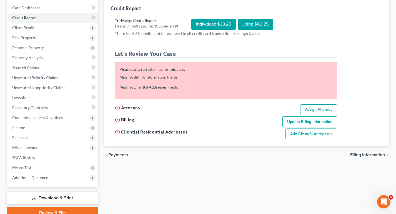
scroll to position [56, 0]
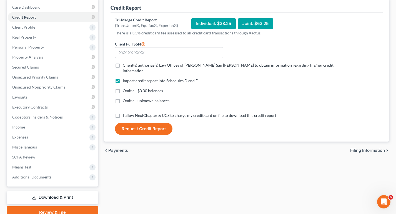
click at [310, 113] on div "I allow NextChapter & UCS to charge my credit card on file to download this cre…" at bounding box center [226, 116] width 222 height 6
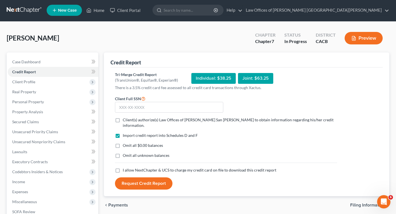
scroll to position [0, 0]
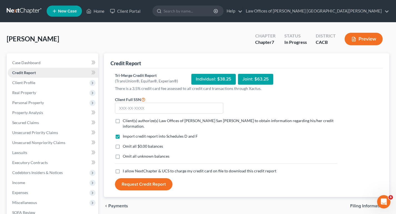
click at [43, 71] on link "Credit Report" at bounding box center [53, 73] width 90 height 10
click at [133, 108] on input "text" at bounding box center [169, 108] width 108 height 11
click at [173, 3] on nav "Home New Case Client Portal Law Offices of [PERSON_NAME] San [PERSON_NAME] [EMA…" at bounding box center [198, 11] width 396 height 22
click at [133, 106] on input "text" at bounding box center [169, 108] width 108 height 11
type input "624-26-7014"
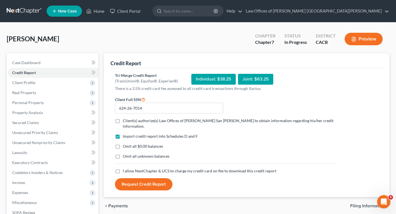
click at [123, 121] on label "Client(s) authorize(s) Law Offices of [PERSON_NAME] San [PERSON_NAME] to obtain…" at bounding box center [230, 123] width 214 height 11
click at [125, 121] on input "Client(s) authorize(s) Law Offices of [PERSON_NAME] San [PERSON_NAME] to obtain…" at bounding box center [127, 120] width 4 height 4
checkbox input "true"
click at [123, 154] on label "Omit all unknown balances" at bounding box center [146, 157] width 47 height 6
click at [125, 154] on input "Omit all unknown balances" at bounding box center [127, 156] width 4 height 4
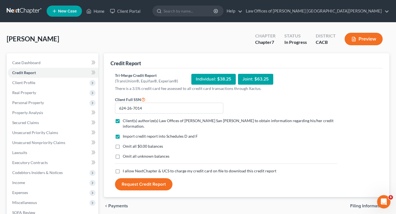
checkbox input "true"
click at [123, 144] on label "Omit all $0.00 balances" at bounding box center [143, 147] width 40 height 6
click at [125, 144] on input "Omit all $0.00 balances" at bounding box center [127, 146] width 4 height 4
checkbox input "true"
click at [158, 12] on ul "New Case Home Client Portal - No Result - See all results Or Press Enter... Hel…" at bounding box center [218, 11] width 343 height 14
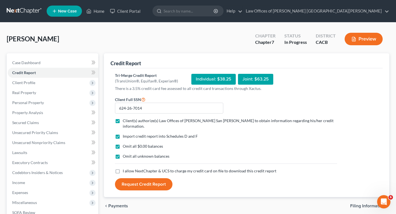
click at [123, 168] on label "I allow NextChapter & UCS to charge my credit card on file to download this cre…" at bounding box center [200, 171] width 154 height 6
click at [125, 168] on input "I allow NextChapter & UCS to charge my credit card on file to download this cre…" at bounding box center [127, 170] width 4 height 4
checkbox input "true"
click at [218, 79] on div "Individual: $38.25" at bounding box center [213, 79] width 44 height 11
click at [146, 179] on button "Request Credit Report" at bounding box center [143, 184] width 57 height 12
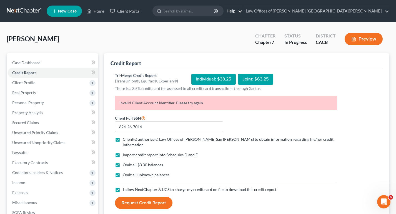
click at [242, 10] on link "Help" at bounding box center [233, 11] width 19 height 10
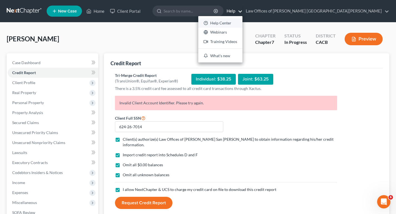
click at [242, 22] on link "Help Center" at bounding box center [220, 22] width 44 height 9
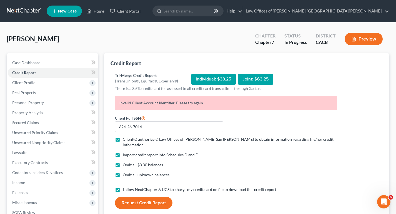
click at [166, 9] on ul "New Case Home Client Portal - No Result - See all results Or Press Enter... Hel…" at bounding box center [218, 11] width 343 height 14
click at [344, 10] on link "Law Offices of [PERSON_NAME] [GEOGRAPHIC_DATA][PERSON_NAME]" at bounding box center [316, 11] width 146 height 10
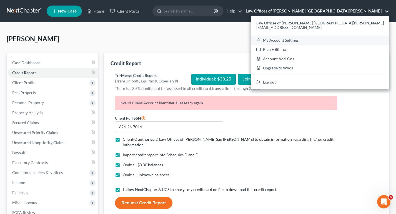
click at [355, 42] on link "My Account Settings" at bounding box center [320, 40] width 138 height 9
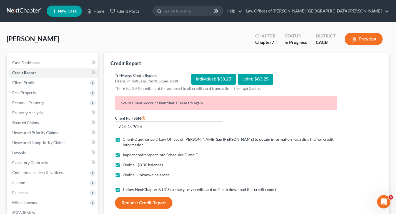
select select "7"
select select "29"
select select "4"
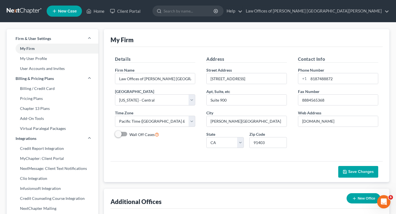
click at [364, 43] on div "My Firm" at bounding box center [246, 38] width 272 height 18
click at [90, 9] on icon at bounding box center [88, 11] width 5 height 7
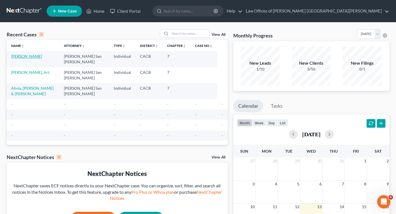
click at [26, 56] on link "[PERSON_NAME]" at bounding box center [26, 56] width 31 height 5
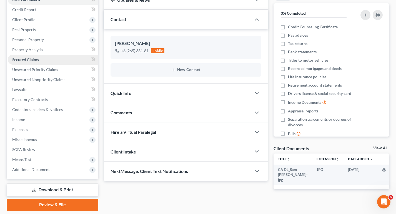
scroll to position [53, 0]
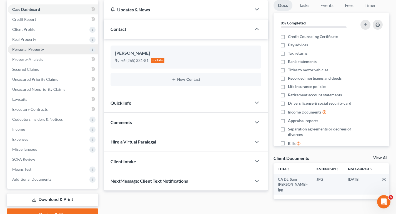
click at [25, 49] on span "Personal Property" at bounding box center [28, 49] width 32 height 5
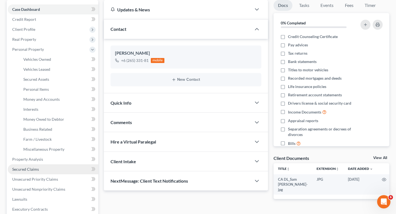
click at [24, 170] on span "Secured Claims" at bounding box center [25, 169] width 27 height 5
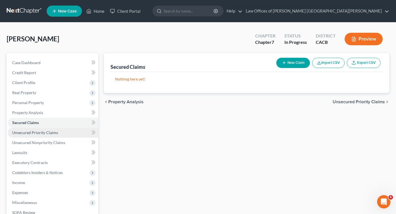
click at [36, 133] on span "Unsecured Priority Claims" at bounding box center [35, 132] width 46 height 5
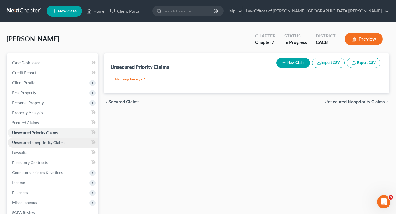
click at [36, 142] on span "Unsecured Nonpriority Claims" at bounding box center [38, 142] width 53 height 5
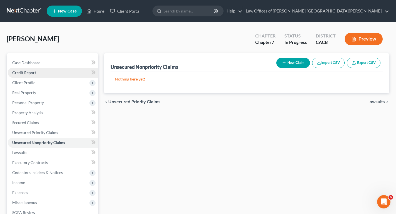
click at [30, 73] on span "Credit Report" at bounding box center [24, 72] width 24 height 5
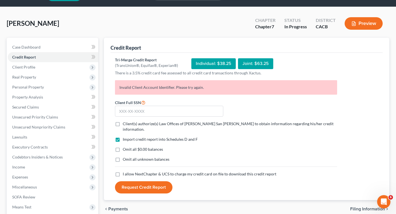
scroll to position [28, 0]
